Goal: Task Accomplishment & Management: Manage account settings

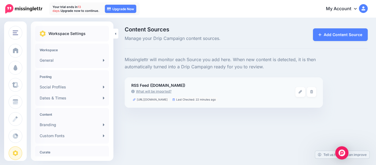
click at [162, 92] on link "What will be imported?" at bounding box center [213, 91] width 164 height 5
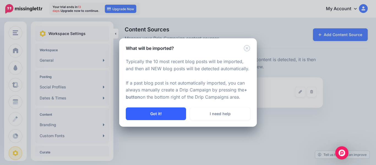
click at [169, 114] on button "Got it!" at bounding box center [156, 113] width 60 height 13
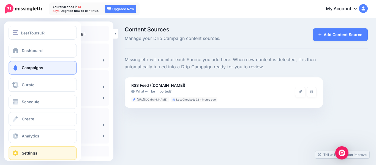
click at [31, 68] on span "Campaigns" at bounding box center [32, 67] width 21 height 5
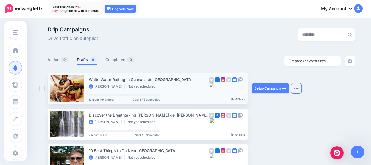
click at [297, 88] on img "button" at bounding box center [296, 88] width 4 height 2
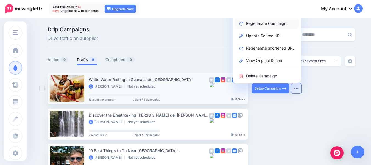
click at [268, 22] on link "Regenerate Campaign" at bounding box center [267, 23] width 64 height 11
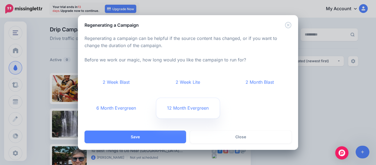
click at [198, 106] on link "12 Month Evergreen" at bounding box center [188, 108] width 64 height 20
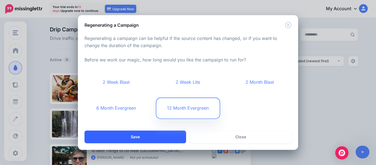
click at [155, 138] on button "Save" at bounding box center [134, 136] width 101 height 13
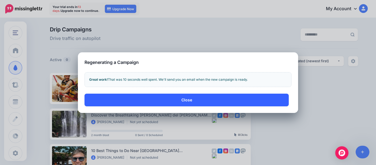
click at [178, 102] on button "Close" at bounding box center [186, 99] width 204 height 13
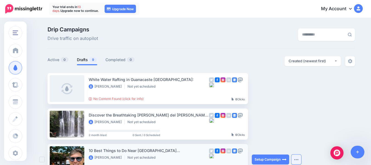
click at [299, 159] on img "button" at bounding box center [296, 159] width 4 height 2
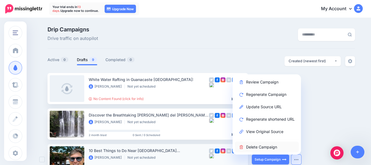
click at [268, 147] on link "Delete Campaign" at bounding box center [267, 146] width 64 height 11
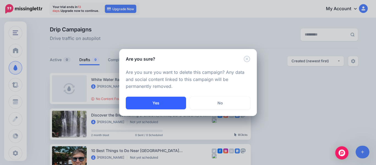
click at [171, 102] on button "Yes" at bounding box center [156, 103] width 60 height 13
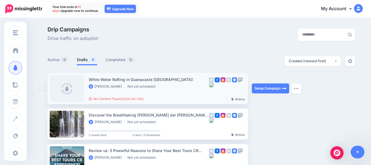
click at [45, 90] on ins at bounding box center [41, 88] width 5 height 5
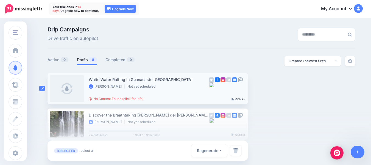
click at [91, 151] on link "select all" at bounding box center [88, 150] width 14 height 5
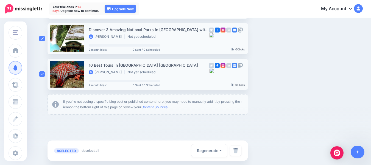
scroll to position [268, 0]
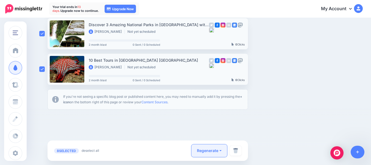
click at [222, 151] on button "Regenerate" at bounding box center [210, 150] width 36 height 13
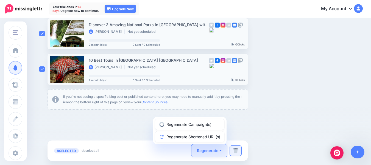
click at [238, 152] on img at bounding box center [235, 150] width 5 height 5
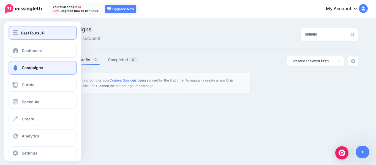
click at [30, 32] on span "BestToursCR" at bounding box center [33, 33] width 24 height 6
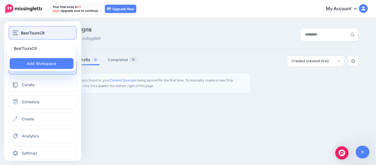
click at [30, 32] on span "BestToursCR" at bounding box center [33, 33] width 24 height 6
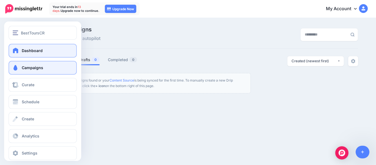
click at [30, 53] on span "Dashboard" at bounding box center [32, 50] width 21 height 5
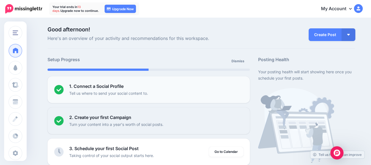
click at [135, 90] on p "Tell us where to send your social content to." at bounding box center [108, 93] width 79 height 6
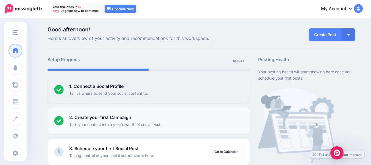
click at [130, 118] on b "2. Create your first Campaign" at bounding box center [100, 116] width 62 height 5
click at [62, 120] on img at bounding box center [59, 121] width 10 height 10
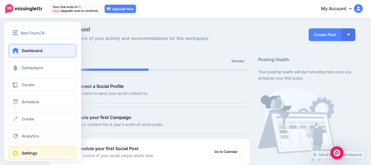
click at [26, 153] on span "Settings" at bounding box center [30, 152] width 16 height 5
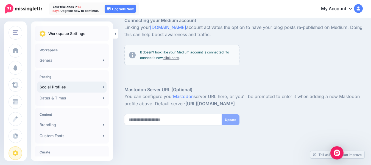
scroll to position [200, 0]
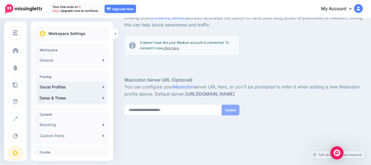
click at [99, 98] on link "Dates & Times" at bounding box center [71, 97] width 69 height 11
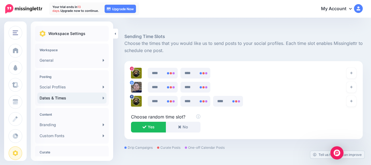
scroll to position [265, 0]
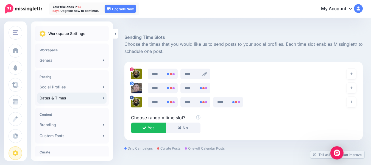
click at [206, 72] on icon at bounding box center [205, 74] width 4 height 4
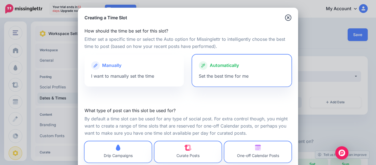
click at [228, 108] on label "What type of post can this slot be used for?" at bounding box center [187, 110] width 207 height 7
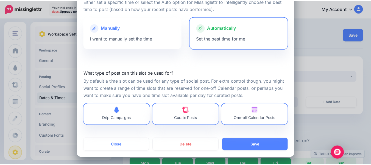
scroll to position [38, 0]
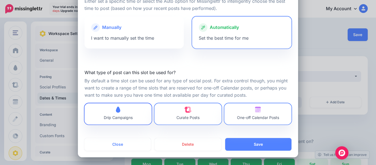
click at [135, 117] on link "Drip Campaigns" at bounding box center [117, 113] width 67 height 21
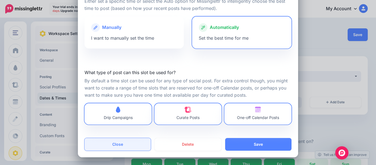
click at [122, 143] on button "Close" at bounding box center [117, 144] width 66 height 13
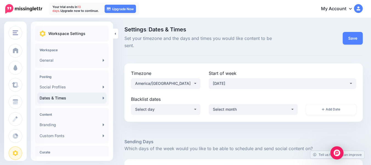
click at [35, 9] on img at bounding box center [23, 8] width 37 height 9
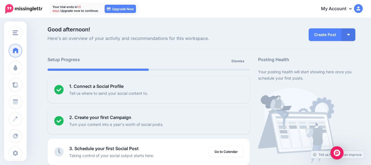
click at [352, 9] on icon at bounding box center [350, 8] width 3 height 4
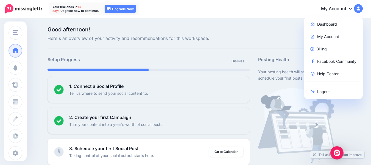
click at [363, 9] on img at bounding box center [358, 8] width 9 height 9
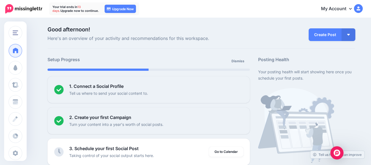
click at [363, 9] on img at bounding box center [358, 8] width 9 height 9
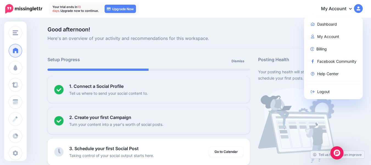
click at [353, 9] on link "My Account" at bounding box center [339, 8] width 47 height 13
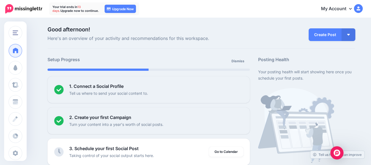
click at [353, 9] on link "My Account" at bounding box center [339, 8] width 47 height 13
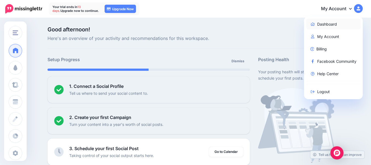
click at [331, 27] on link "Dashboard" at bounding box center [334, 24] width 55 height 11
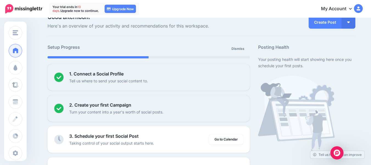
scroll to position [11, 0]
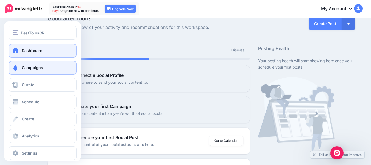
click at [17, 67] on span at bounding box center [15, 67] width 7 height 5
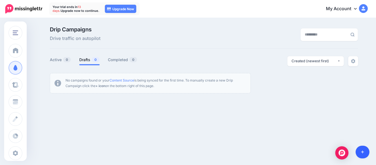
click at [360, 149] on link at bounding box center [362, 151] width 14 height 13
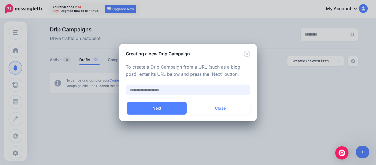
click at [146, 89] on input "text" at bounding box center [188, 89] width 124 height 11
paste input "**********"
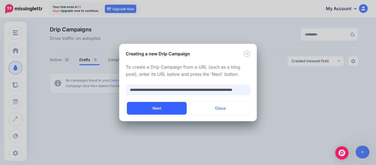
type input "**********"
click at [150, 109] on button "Next" at bounding box center [157, 108] width 60 height 13
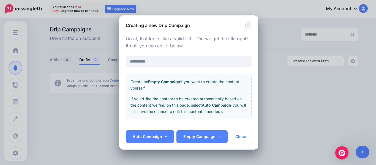
click at [252, 97] on div "**********" at bounding box center [188, 80] width 139 height 102
click at [163, 61] on input "**********" at bounding box center [189, 61] width 126 height 11
click at [161, 62] on input "**********" at bounding box center [189, 61] width 126 height 11
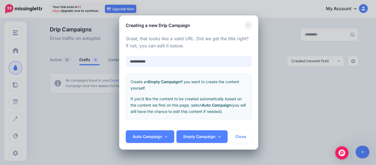
paste input "**********"
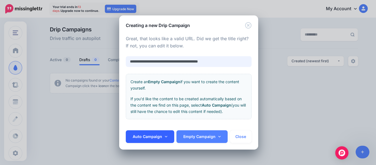
type input "**********"
click at [165, 137] on icon at bounding box center [166, 136] width 2 height 4
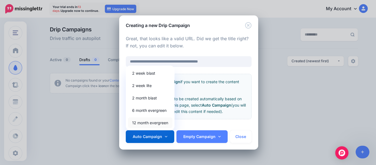
click at [159, 123] on link "12 month evergreen" at bounding box center [150, 122] width 44 height 11
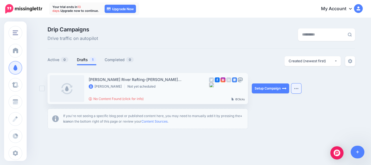
click at [301, 88] on button "button" at bounding box center [297, 88] width 10 height 10
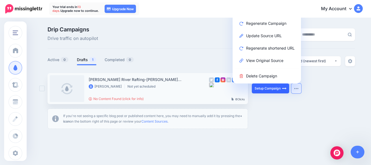
click at [273, 88] on link "Setup Campaign" at bounding box center [270, 88] width 37 height 10
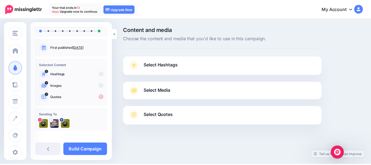
scroll to position [37, 0]
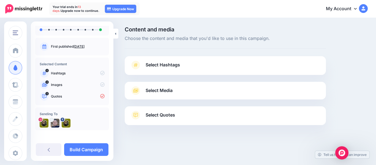
click at [100, 74] on icon at bounding box center [102, 73] width 4 height 4
click at [164, 67] on span "Select Hashtags" at bounding box center [162, 64] width 34 height 7
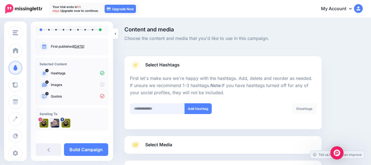
click at [156, 109] on input "text" at bounding box center [157, 108] width 55 height 11
click at [201, 107] on button "Add Hashtag" at bounding box center [198, 108] width 27 height 11
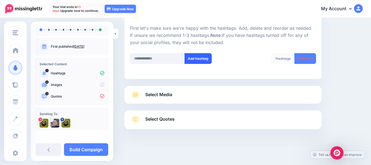
click at [194, 57] on button "Add Hashtag" at bounding box center [198, 58] width 27 height 11
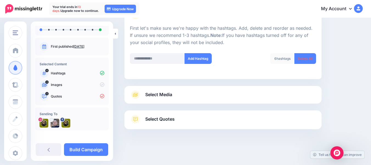
click at [171, 96] on span "Select Media" at bounding box center [158, 94] width 27 height 7
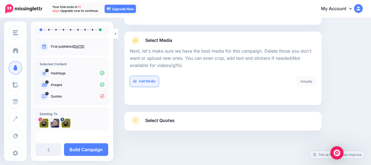
click at [149, 81] on link "Add Media" at bounding box center [144, 81] width 29 height 11
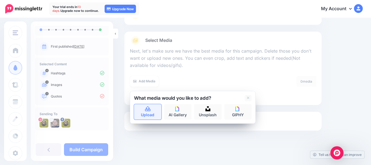
click at [148, 115] on link "Upload" at bounding box center [147, 111] width 27 height 15
click at [194, 60] on p "Next, let's make sure we have the best media for this campaign. Delete those yo…" at bounding box center [223, 58] width 186 height 21
click at [249, 99] on icon at bounding box center [248, 98] width 3 height 3
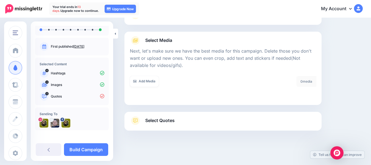
click at [183, 119] on link "Select Quotes" at bounding box center [223, 123] width 186 height 14
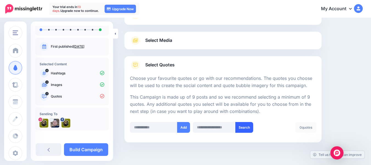
click at [246, 129] on button "Search" at bounding box center [245, 127] width 18 height 11
click at [187, 130] on button "Add" at bounding box center [183, 127] width 13 height 11
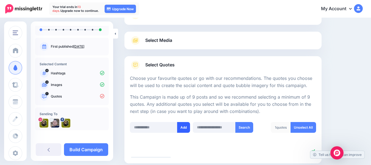
click at [187, 130] on button "Add" at bounding box center [183, 127] width 13 height 11
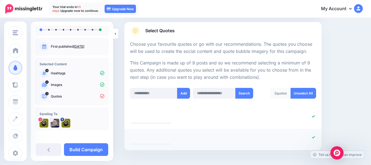
scroll to position [105, 0]
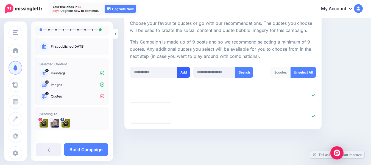
click at [187, 72] on button "Add" at bounding box center [183, 72] width 13 height 11
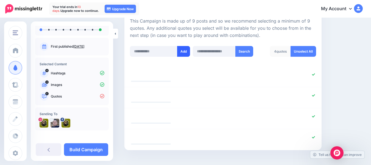
scroll to position [147, 0]
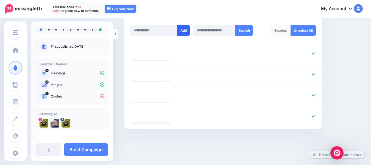
click at [184, 51] on div at bounding box center [207, 53] width 161 height 7
click at [185, 30] on button "Add" at bounding box center [183, 30] width 13 height 11
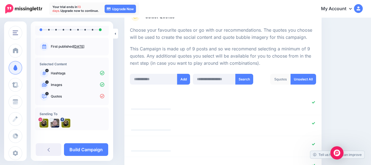
scroll to position [99, 0]
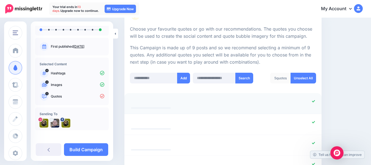
click at [160, 101] on div at bounding box center [207, 101] width 161 height 7
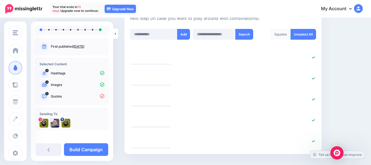
scroll to position [168, 0]
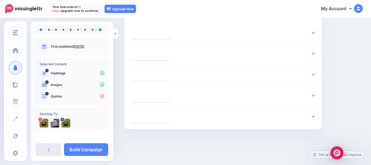
click at [48, 150] on icon at bounding box center [49, 150] width 2 height 4
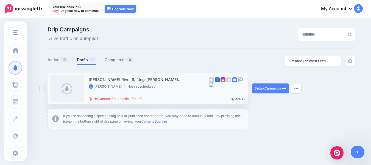
click at [70, 87] on link at bounding box center [67, 88] width 35 height 27
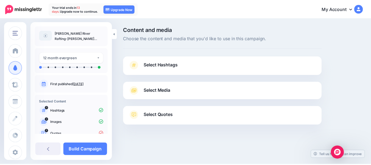
scroll to position [40, 0]
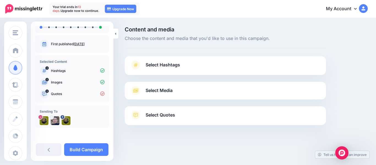
click at [162, 115] on span "Select Quotes" at bounding box center [159, 114] width 29 height 7
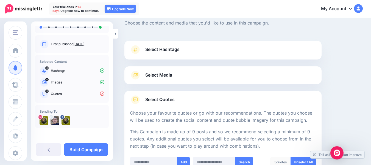
scroll to position [0, 0]
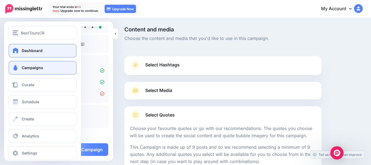
click at [29, 52] on span "Dashboard" at bounding box center [32, 50] width 21 height 5
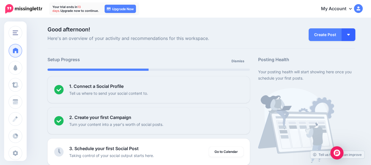
click at [354, 35] on button "button" at bounding box center [349, 34] width 14 height 13
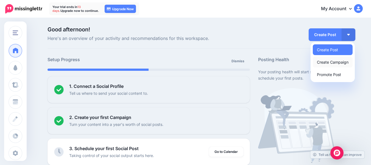
click at [338, 63] on link "Create Campaign" at bounding box center [333, 62] width 40 height 11
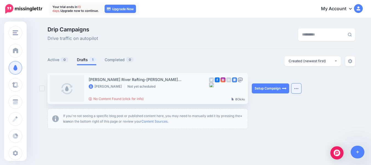
click at [298, 88] on img "button" at bounding box center [296, 88] width 4 height 2
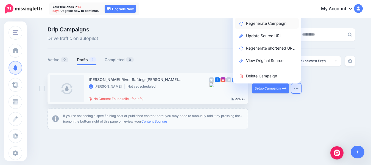
click at [276, 26] on link "Regenerate Campaign" at bounding box center [267, 23] width 64 height 11
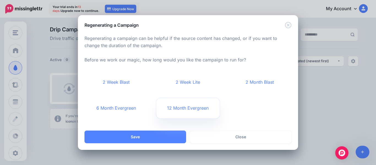
click at [184, 108] on link "12 Month Evergreen" at bounding box center [188, 108] width 64 height 20
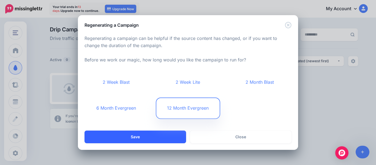
click at [160, 137] on button "Save" at bounding box center [134, 136] width 101 height 13
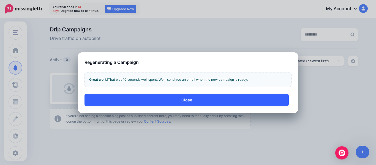
click at [195, 98] on button "Close" at bounding box center [186, 99] width 204 height 13
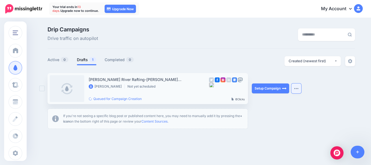
click at [297, 89] on img "button" at bounding box center [296, 88] width 4 height 2
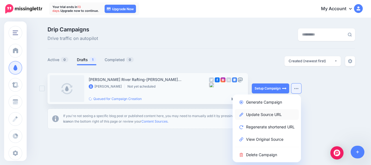
click at [275, 115] on link "Update Source URL" at bounding box center [267, 114] width 64 height 11
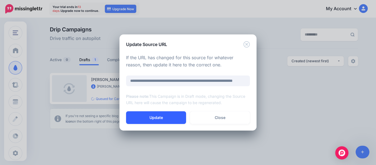
click at [173, 115] on button "Update" at bounding box center [156, 117] width 60 height 13
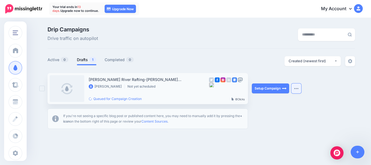
click at [299, 89] on img "button" at bounding box center [296, 88] width 4 height 2
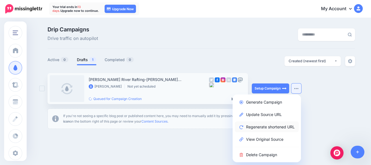
click at [283, 128] on link "Regenerate shortened URL" at bounding box center [267, 126] width 64 height 11
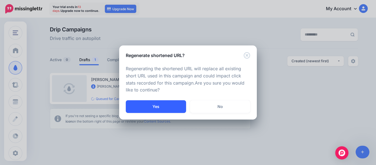
click at [165, 109] on button "Yes" at bounding box center [156, 106] width 60 height 13
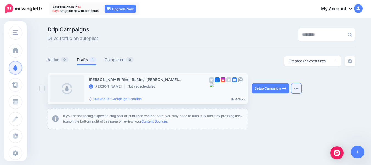
click at [299, 89] on img "button" at bounding box center [296, 88] width 4 height 2
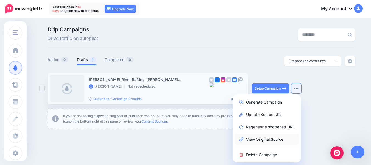
click at [281, 139] on link "View Original Source" at bounding box center [267, 139] width 64 height 11
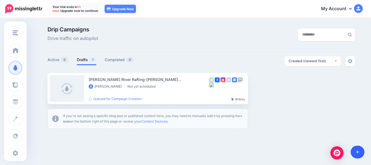
click at [360, 152] on link at bounding box center [358, 151] width 14 height 13
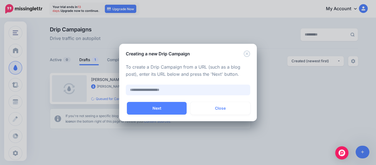
paste input "**********"
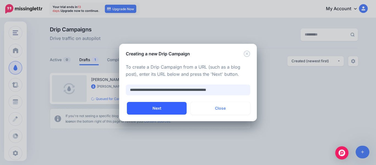
type input "**********"
click at [167, 108] on button "Next" at bounding box center [157, 108] width 60 height 13
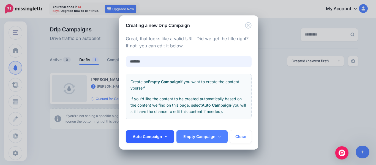
type input "*******"
click at [165, 137] on icon at bounding box center [166, 136] width 2 height 4
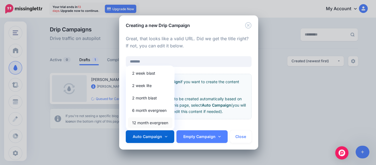
click at [161, 120] on link "12 month evergreen" at bounding box center [150, 122] width 44 height 11
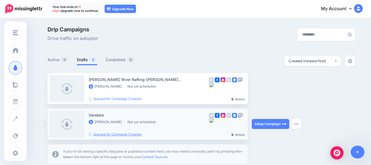
click at [115, 134] on link "Queued for Campaign Creation" at bounding box center [115, 134] width 53 height 4
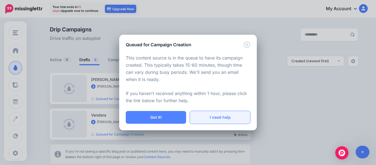
click at [224, 116] on link "I need help" at bounding box center [220, 117] width 60 height 13
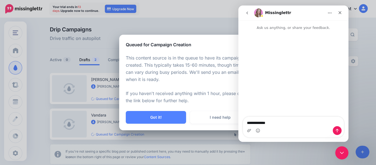
click at [194, 53] on div "This content source is in the queue to have its campaign created. This typicall…" at bounding box center [187, 79] width 137 height 63
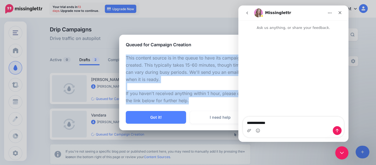
drag, startPoint x: 126, startPoint y: 58, endPoint x: 193, endPoint y: 101, distance: 80.2
click at [193, 101] on p "This content source is in the queue to have its campaign created. This typicall…" at bounding box center [188, 79] width 124 height 50
copy p "This content source is in the queue to have its campaign created. This typicall…"
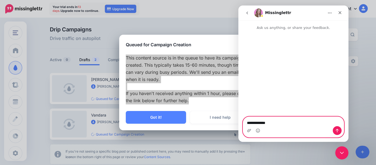
click at [282, 122] on textarea "**********" at bounding box center [293, 121] width 101 height 9
paste textarea "**********"
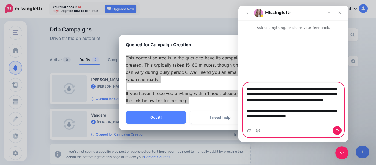
click at [270, 90] on textarea "**********" at bounding box center [293, 103] width 101 height 42
type textarea "**********"
click at [339, 128] on button "Send a message…" at bounding box center [336, 130] width 9 height 9
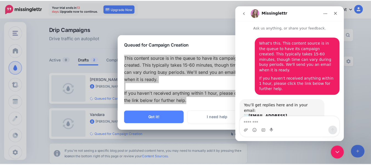
scroll to position [35, 0]
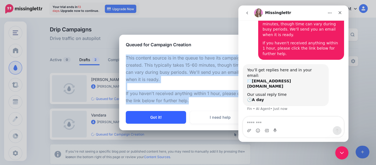
click at [162, 121] on button "Got it!" at bounding box center [156, 117] width 60 height 13
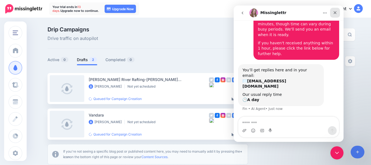
click at [337, 11] on icon "Close" at bounding box center [335, 12] width 4 height 4
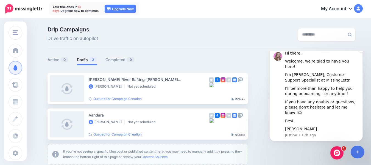
click at [309, 83] on div "I'm [PERSON_NAME], Customer Support Specialist at MissingLettr." at bounding box center [322, 77] width 74 height 11
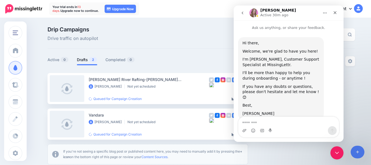
scroll to position [9, 0]
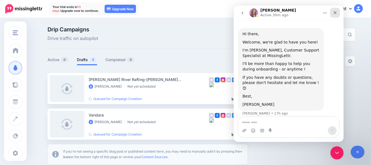
click at [336, 11] on icon "Close" at bounding box center [335, 12] width 4 height 4
